Goal: Information Seeking & Learning: Learn about a topic

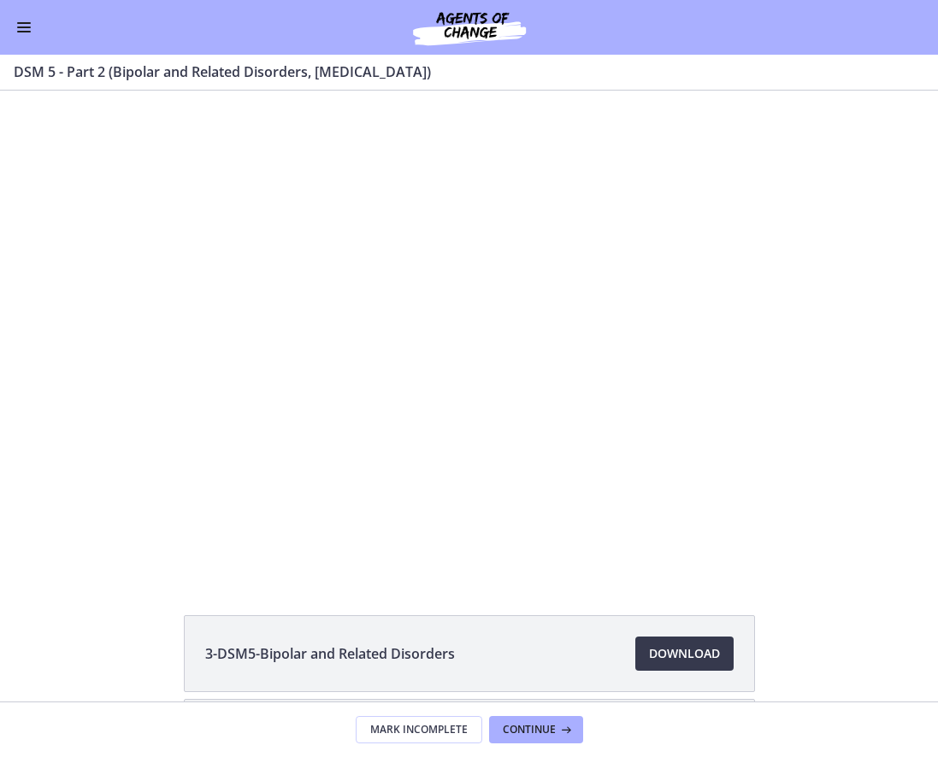
click at [32, 28] on button "Enable menu" at bounding box center [24, 27] width 21 height 21
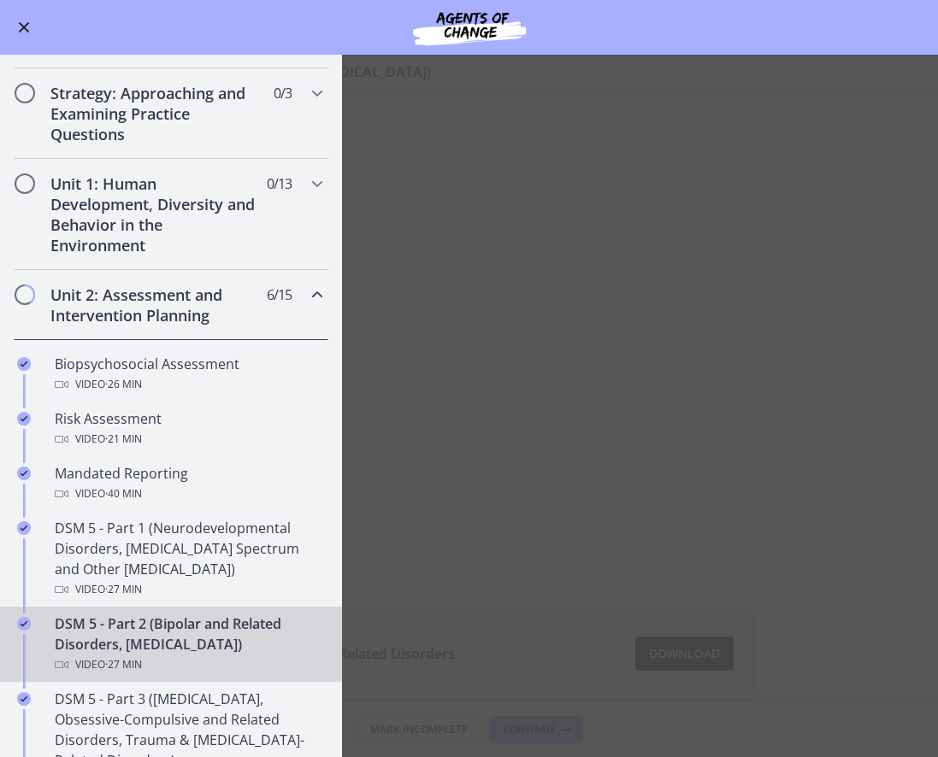
scroll to position [427, 0]
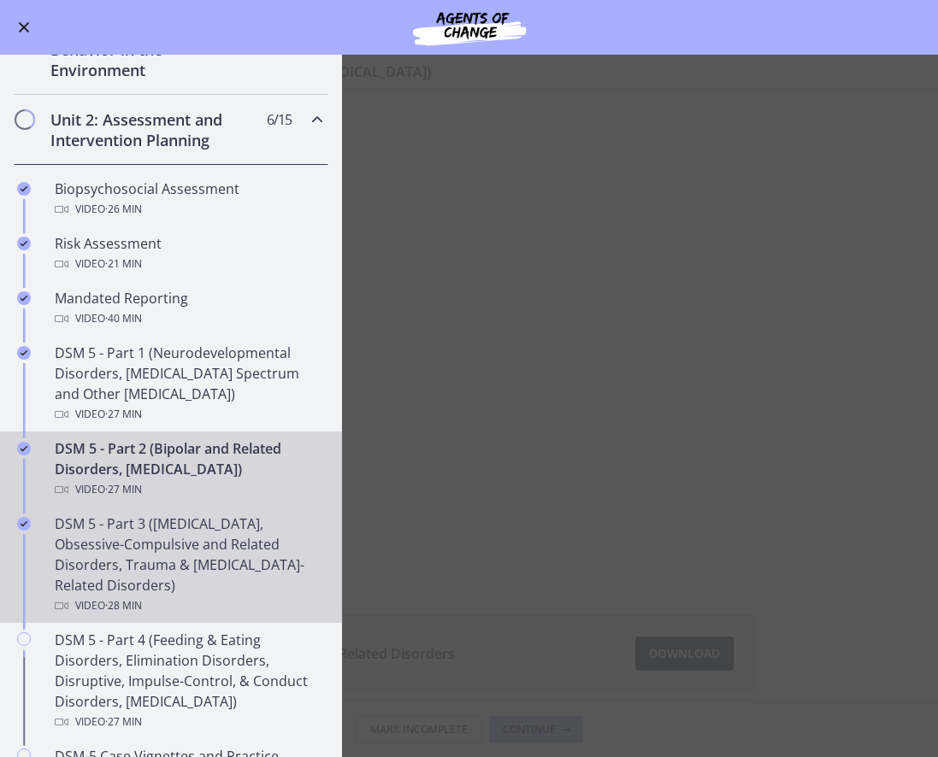
click at [143, 570] on div "DSM 5 - Part 3 ([MEDICAL_DATA], Obsessive-Compulsive and Related Disorders, Tra…" at bounding box center [188, 565] width 267 height 103
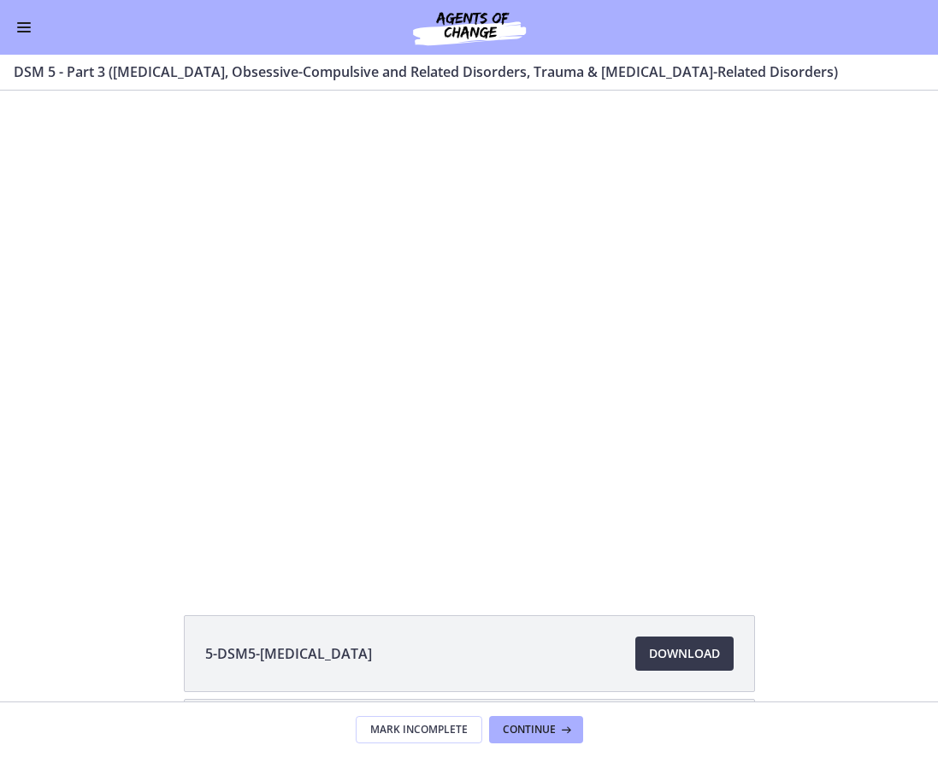
click at [19, 31] on span "Enable menu" at bounding box center [24, 32] width 14 height 2
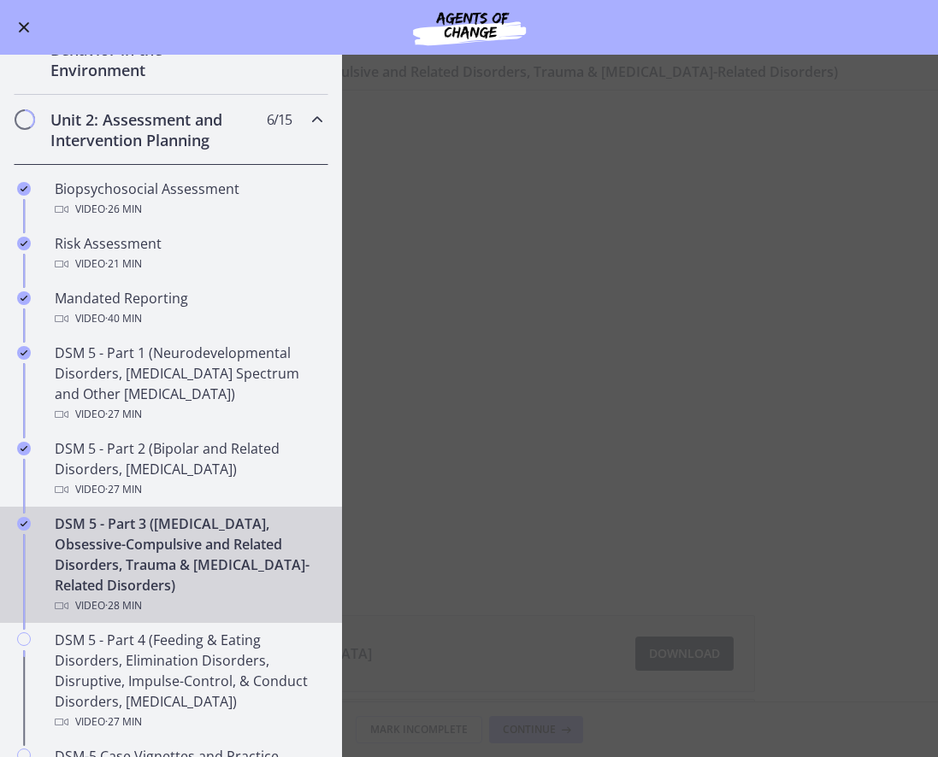
click at [520, 465] on main "DSM 5 - Part 3 ([MEDICAL_DATA], Obsessive-Compulsive and Related Disorders, Tra…" at bounding box center [469, 406] width 938 height 703
click at [508, 597] on main "DSM 5 - Part 3 ([MEDICAL_DATA], Obsessive-Compulsive and Related Disorders, Tra…" at bounding box center [469, 406] width 938 height 703
click at [25, 21] on button "Enable menu" at bounding box center [24, 27] width 21 height 21
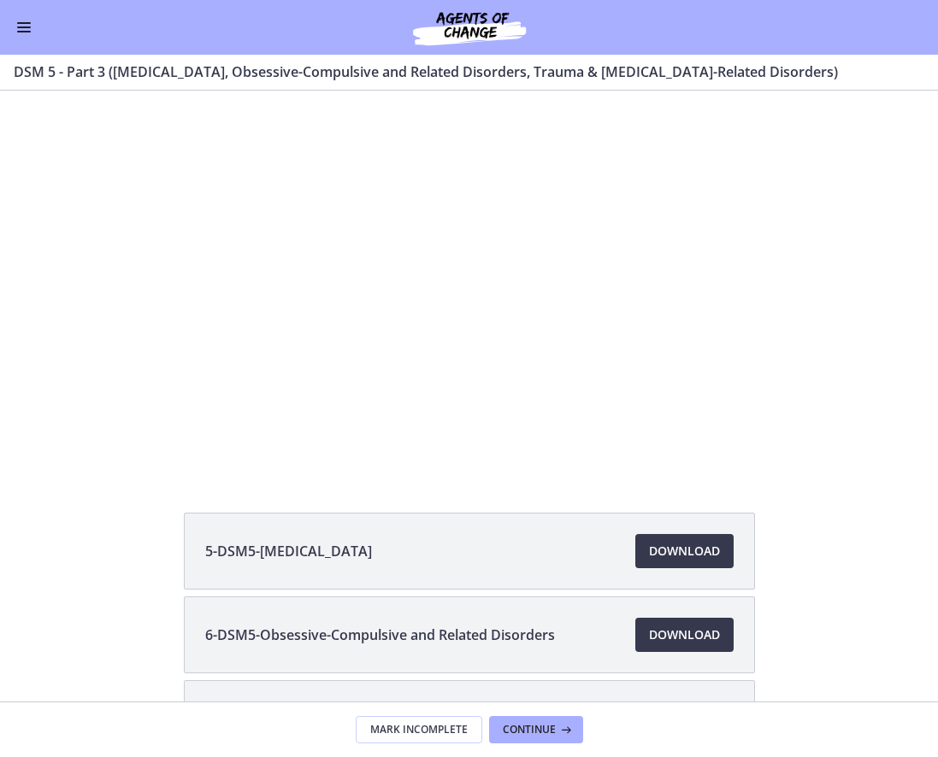
scroll to position [240, 0]
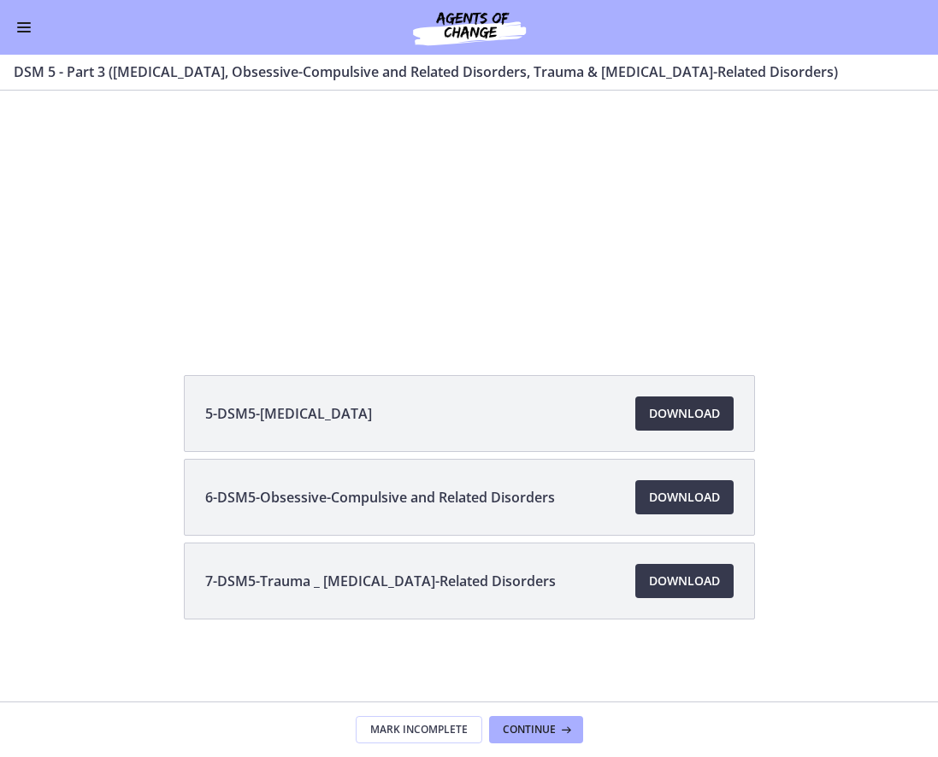
click at [671, 409] on span "Download Opens in a new window" at bounding box center [684, 414] width 71 height 21
click at [665, 492] on span "Download Opens in a new window" at bounding box center [684, 497] width 71 height 21
click at [671, 590] on span "Download Opens in a new window" at bounding box center [684, 581] width 71 height 21
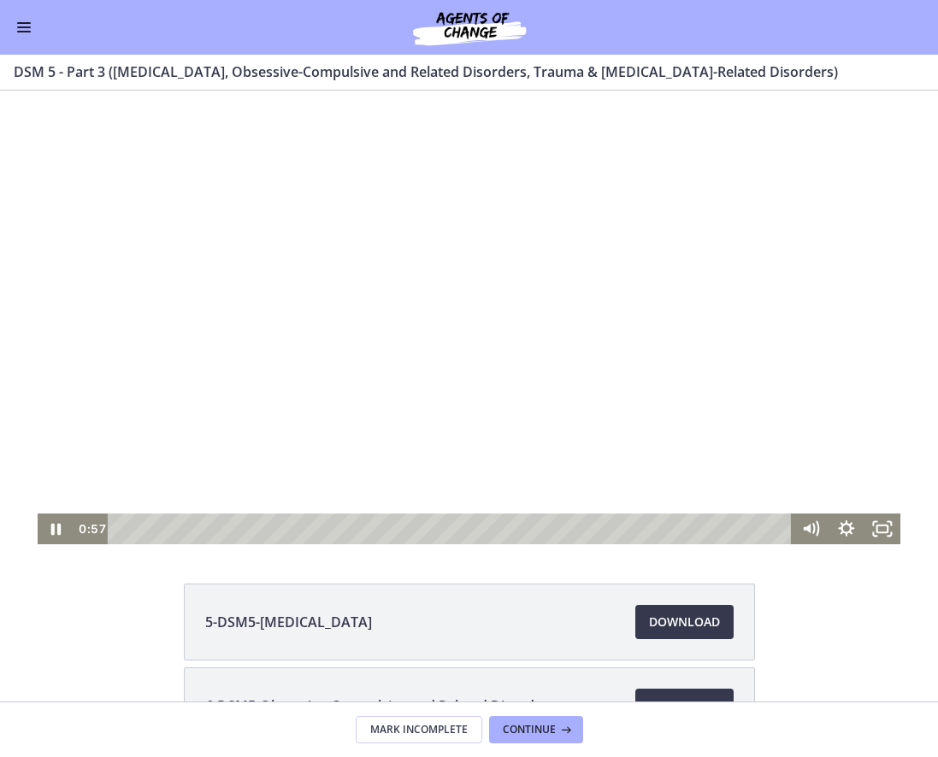
scroll to position [0, 0]
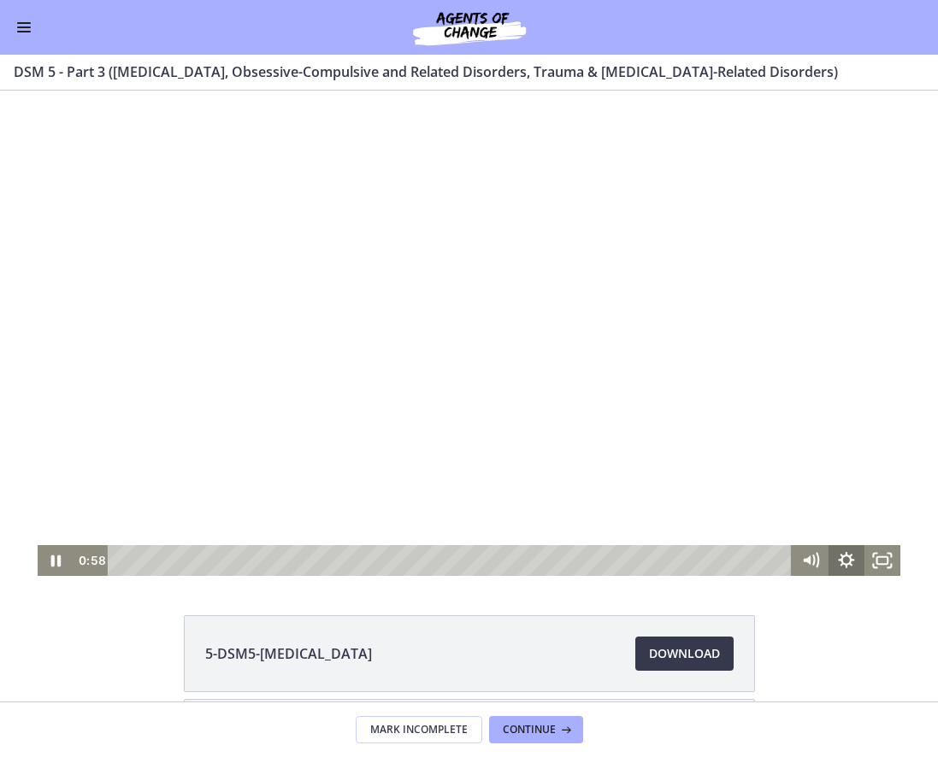
click at [840, 566] on icon "Show settings menu" at bounding box center [847, 560] width 16 height 16
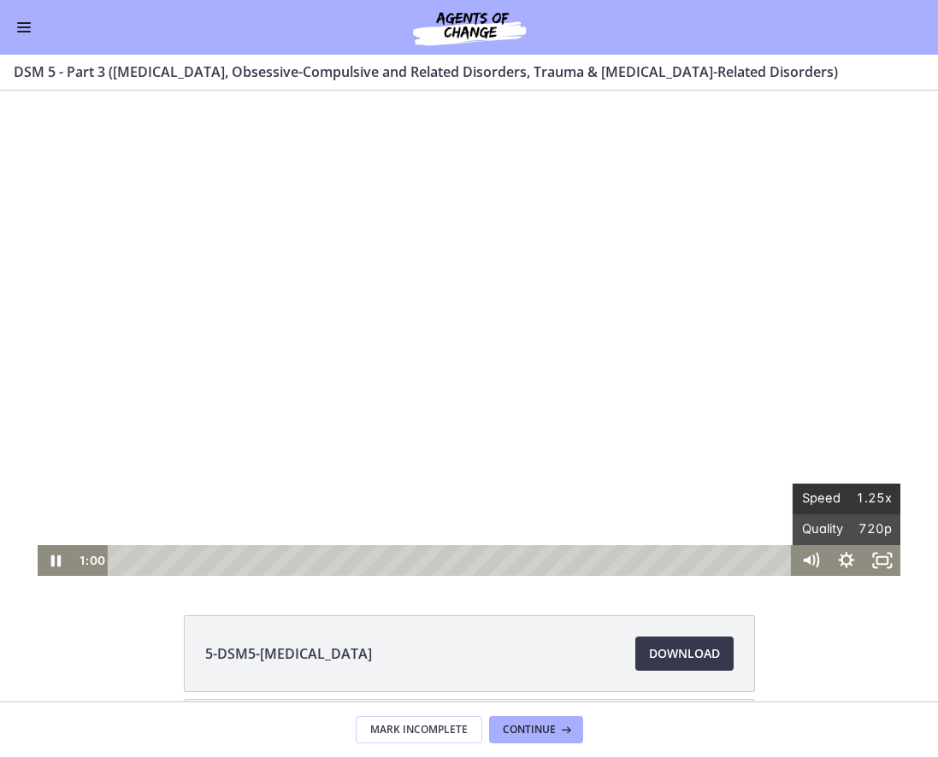
click at [837, 498] on span "Speed" at bounding box center [824, 499] width 45 height 31
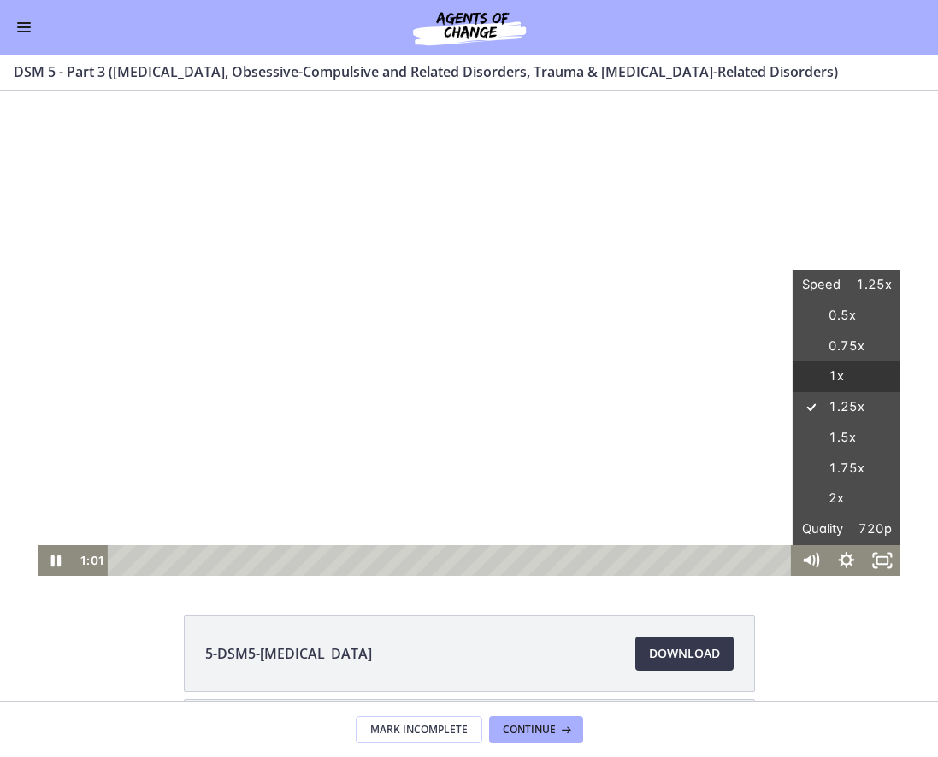
click at [828, 375] on label "1x" at bounding box center [847, 377] width 108 height 31
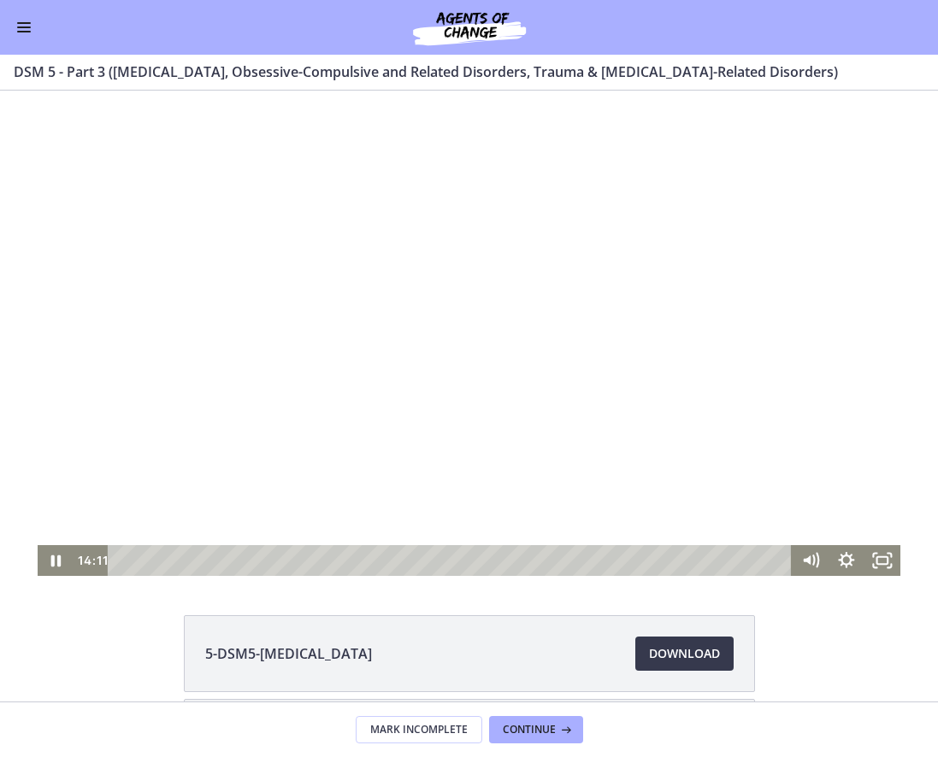
click at [62, 552] on icon "Pause" at bounding box center [56, 560] width 36 height 31
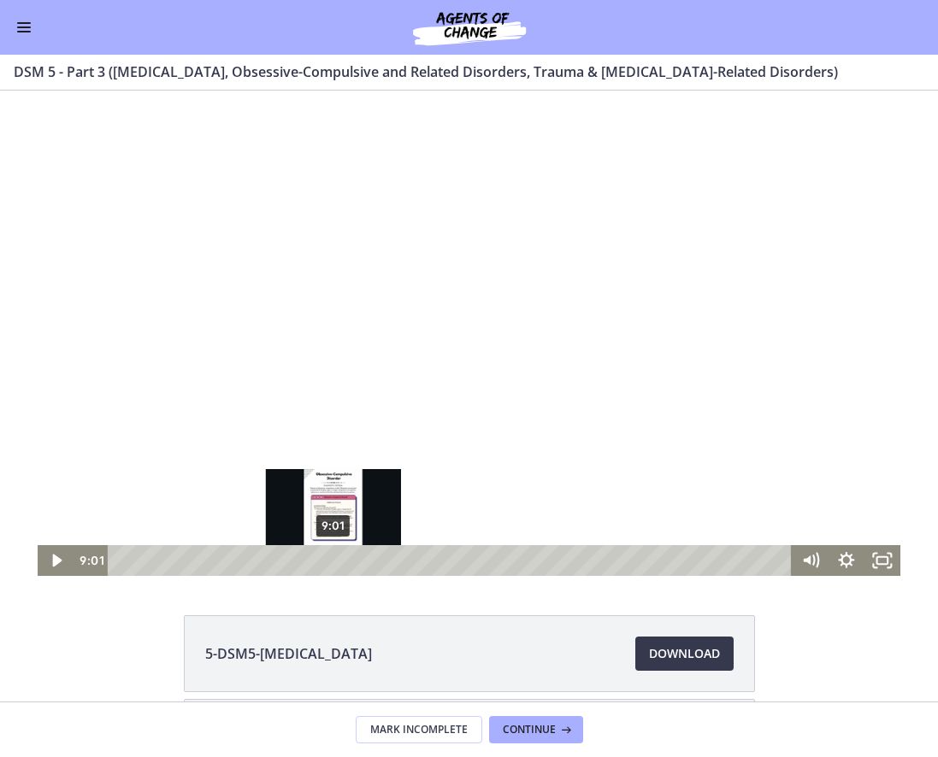
click at [327, 563] on div "9:01" at bounding box center [452, 560] width 663 height 31
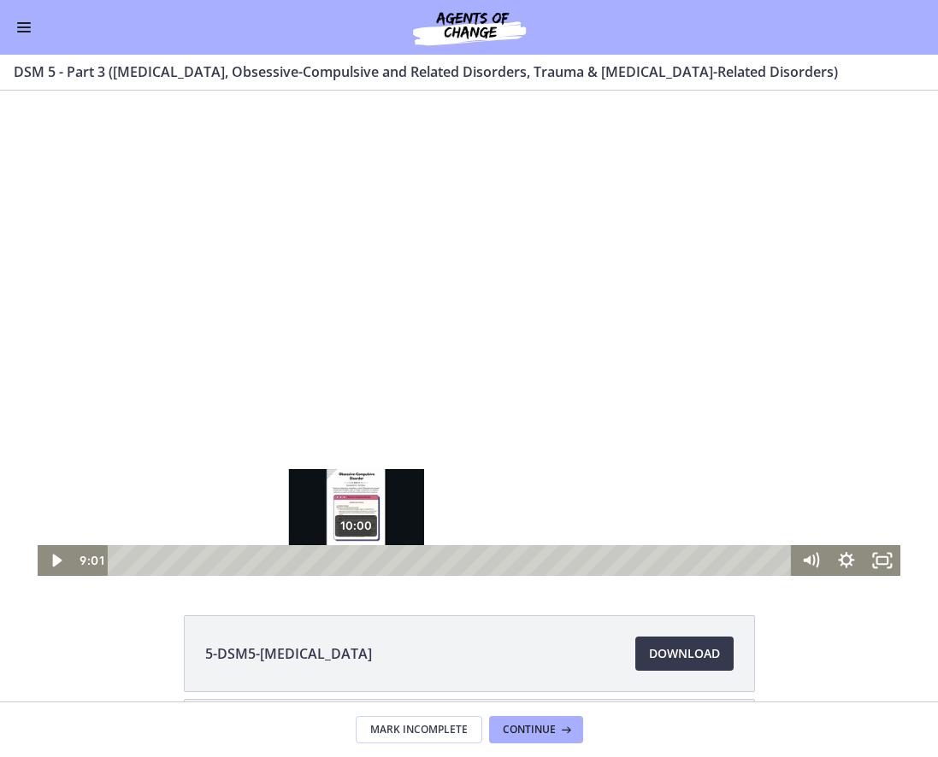
click at [351, 563] on div "10:00" at bounding box center [452, 560] width 663 height 31
